Goal: Information Seeking & Learning: Learn about a topic

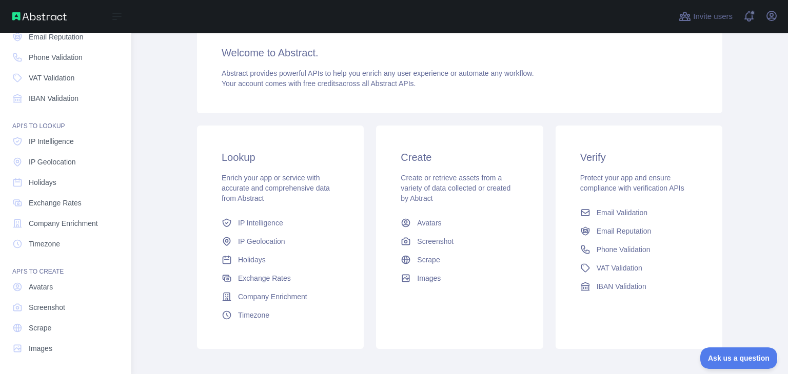
scroll to position [77, 0]
click at [48, 179] on span "Holidays" at bounding box center [43, 182] width 28 height 10
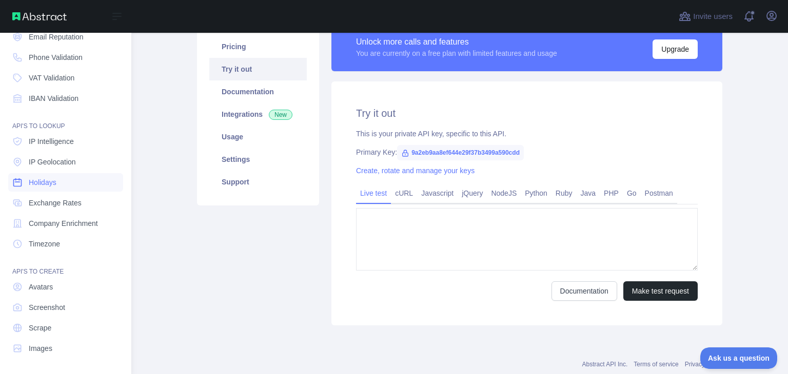
type textarea "**********"
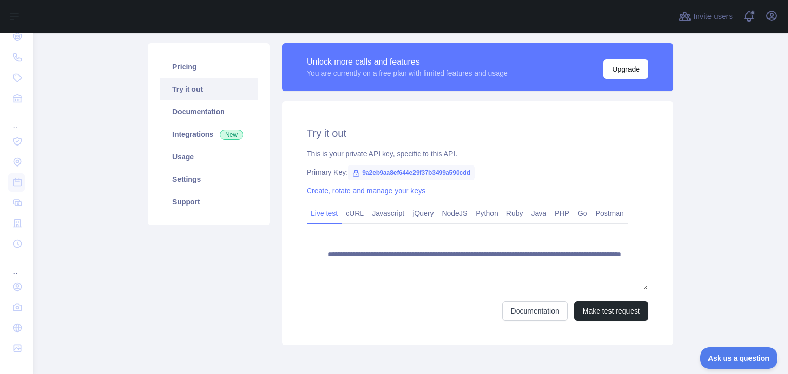
scroll to position [65, 0]
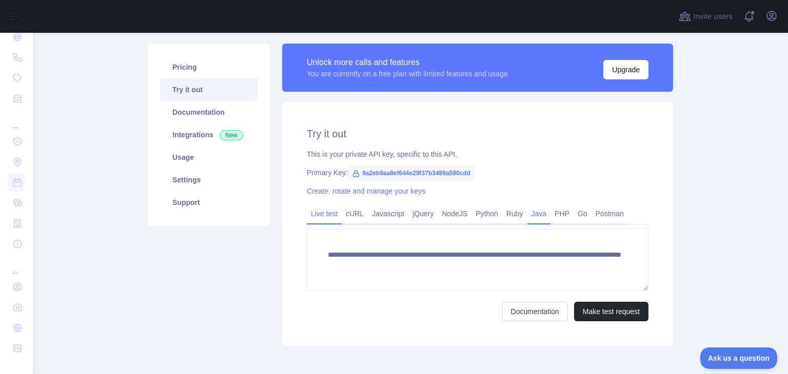
click at [532, 214] on link "Java" at bounding box center [539, 214] width 24 height 16
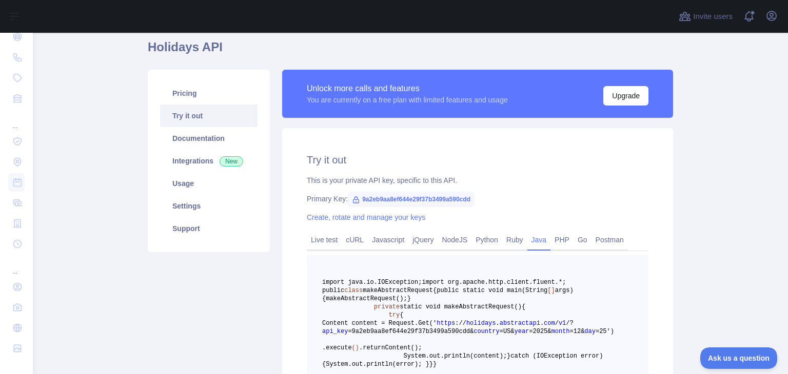
scroll to position [0, 0]
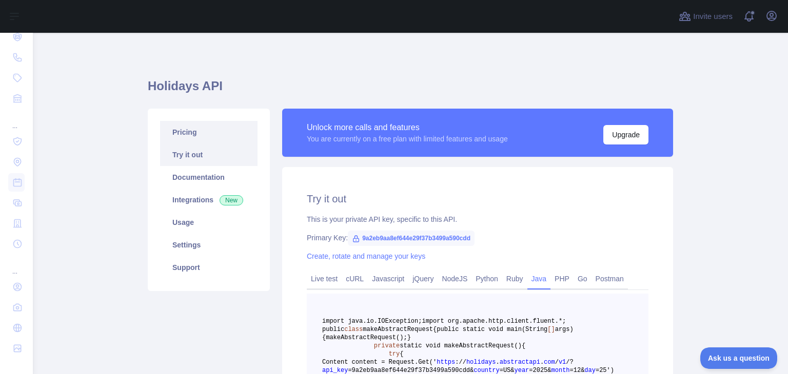
click at [181, 134] on link "Pricing" at bounding box center [208, 132] width 97 height 23
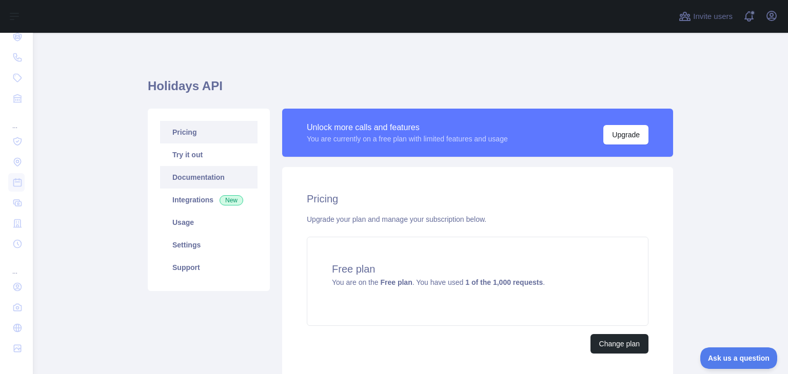
click at [193, 177] on link "Documentation" at bounding box center [208, 177] width 97 height 23
click at [194, 151] on link "Try it out" at bounding box center [208, 155] width 97 height 23
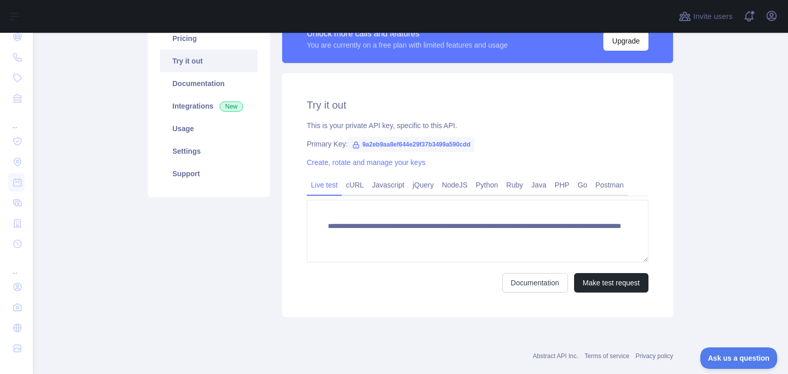
scroll to position [94, 0]
click at [529, 181] on link "Java" at bounding box center [539, 185] width 24 height 16
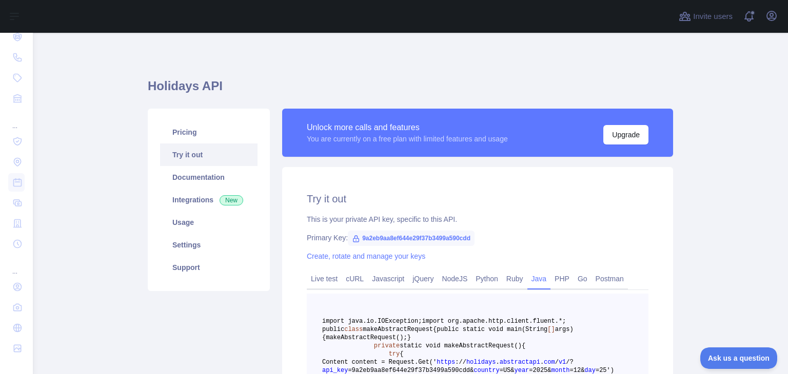
scroll to position [0, 0]
click at [188, 129] on link "Pricing" at bounding box center [208, 132] width 97 height 23
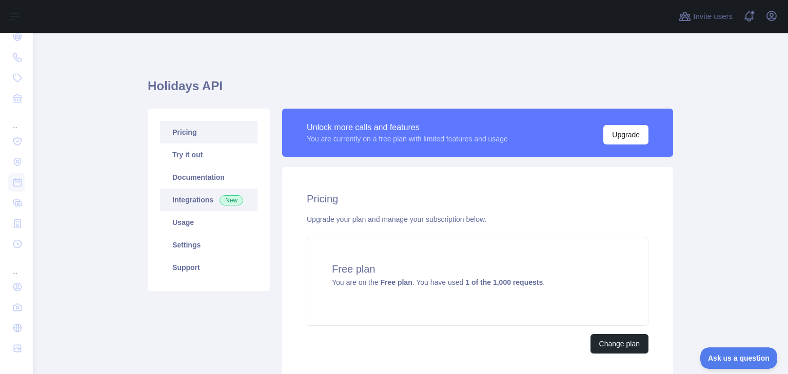
click at [211, 199] on link "Integrations New" at bounding box center [208, 200] width 97 height 23
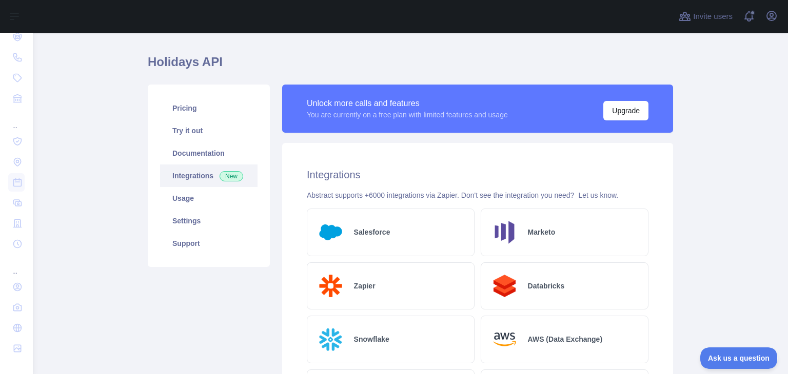
scroll to position [23, 0]
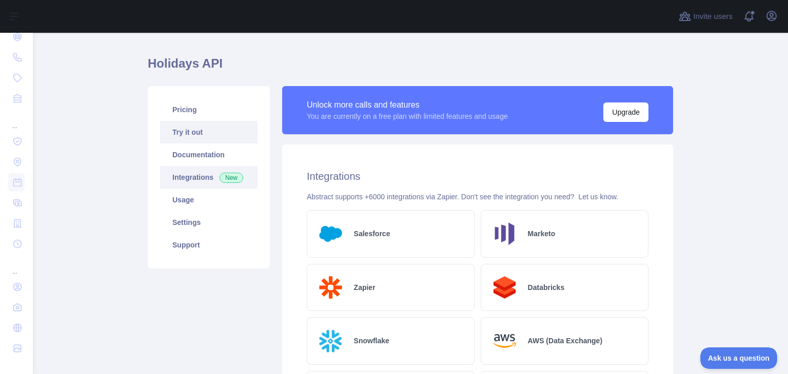
click at [178, 128] on link "Try it out" at bounding box center [208, 132] width 97 height 23
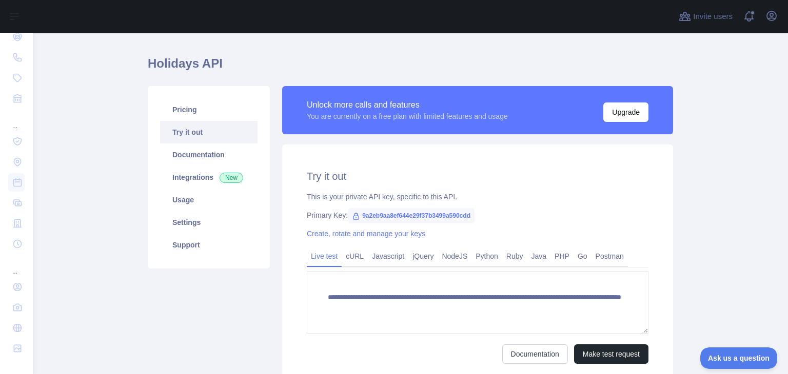
scroll to position [10, 0]
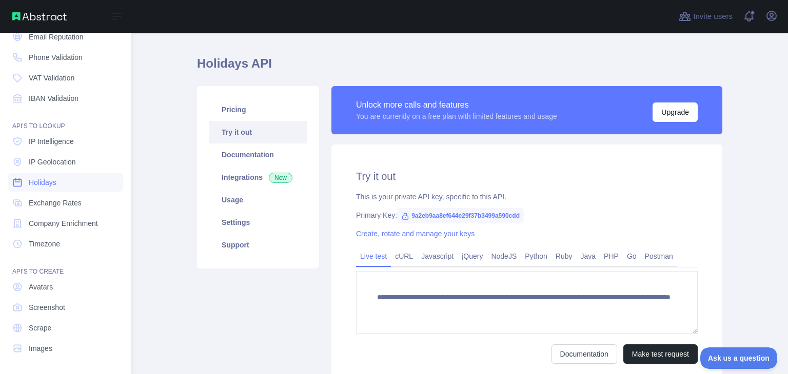
click at [53, 177] on span "Holidays" at bounding box center [43, 182] width 28 height 10
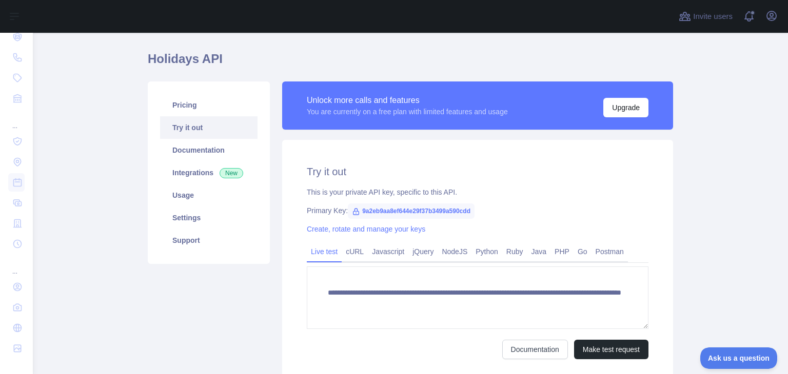
scroll to position [28, 0]
